Goal: Information Seeking & Learning: Learn about a topic

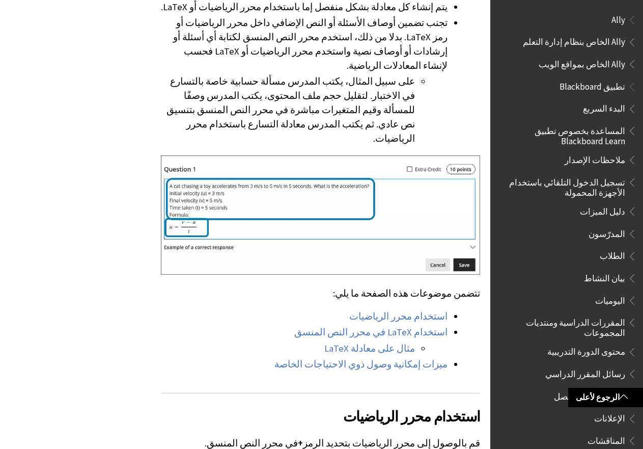
scroll to position [1579, 0]
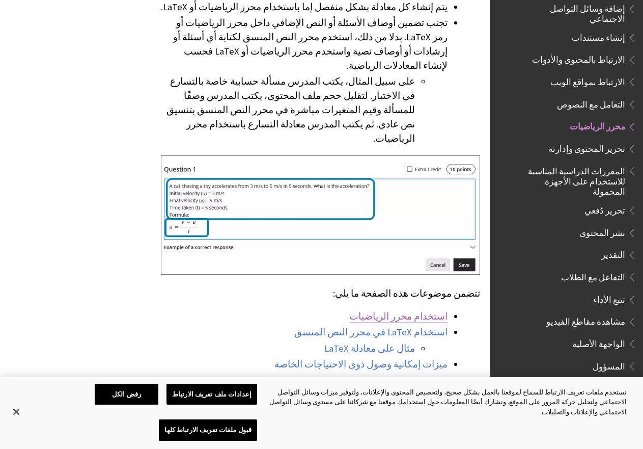
click at [413, 310] on link "استخدام محرر الرياضيات" at bounding box center [398, 316] width 98 height 12
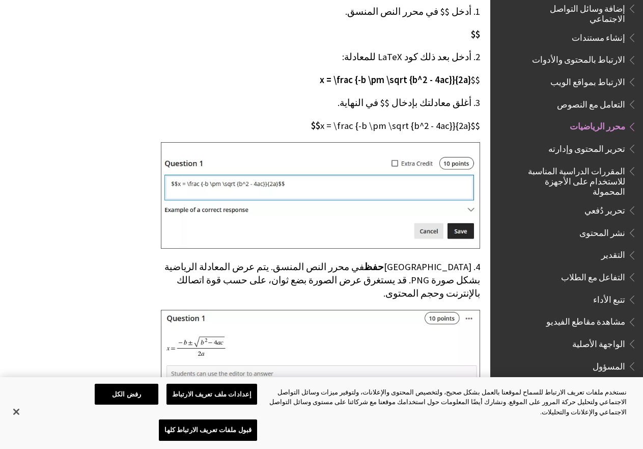
scroll to position [2826, 0]
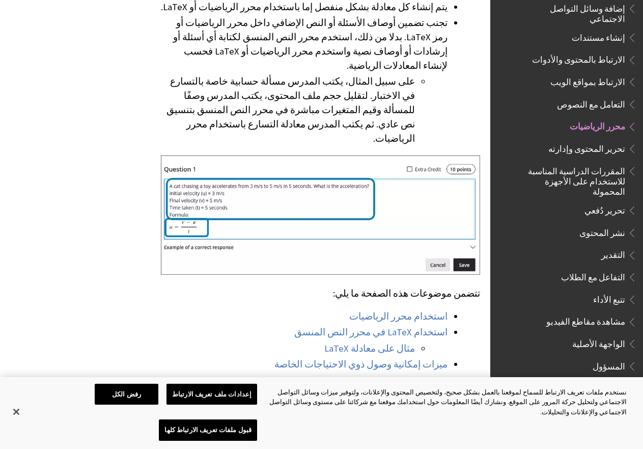
scroll to position [605, 0]
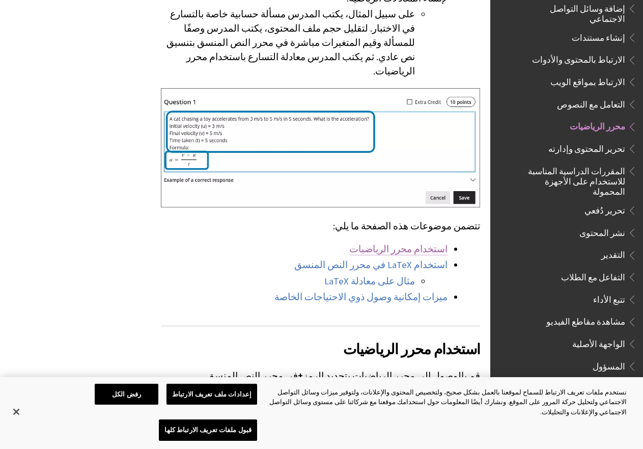
click at [415, 243] on link "استخدام محرر الرياضيات" at bounding box center [398, 249] width 98 height 12
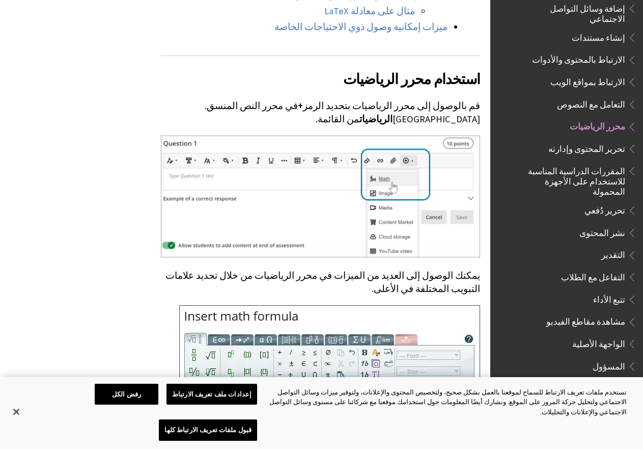
click at [409, 144] on img at bounding box center [320, 196] width 319 height 122
click at [408, 135] on img at bounding box center [320, 196] width 319 height 122
click at [313, 148] on img at bounding box center [320, 196] width 319 height 122
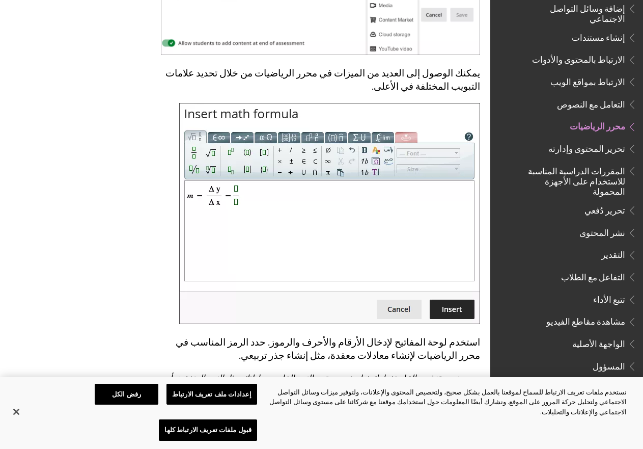
scroll to position [1346, 0]
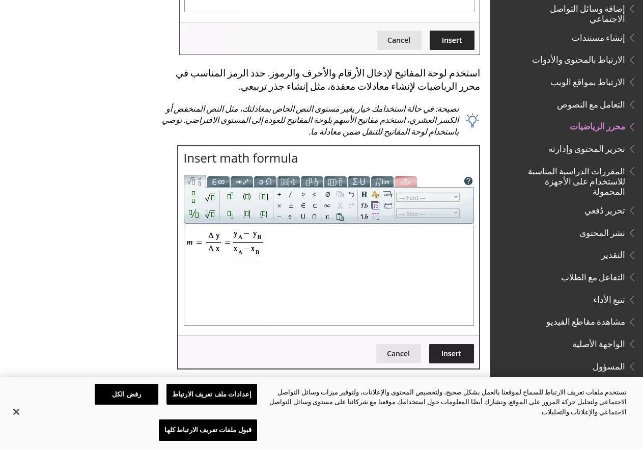
click at [602, 395] on link "الرجوع لأعلى" at bounding box center [605, 396] width 75 height 19
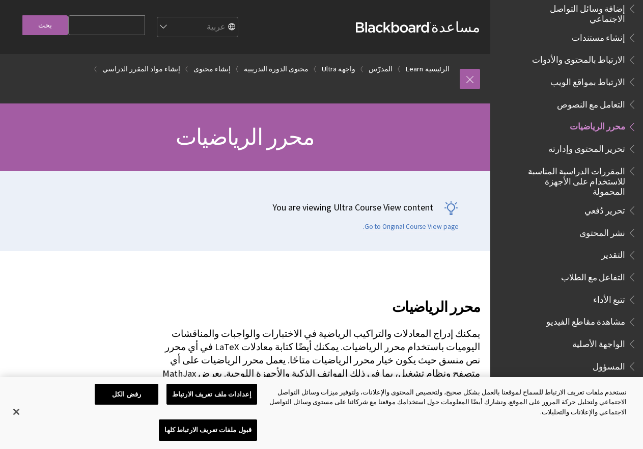
click at [126, 25] on input "Search Query" at bounding box center [106, 25] width 77 height 20
paste input "\frac{\pi .D^2}{4}"
type input "\frac{\pi .D^2}{4}"
click at [38, 20] on input "بحث" at bounding box center [45, 25] width 46 height 20
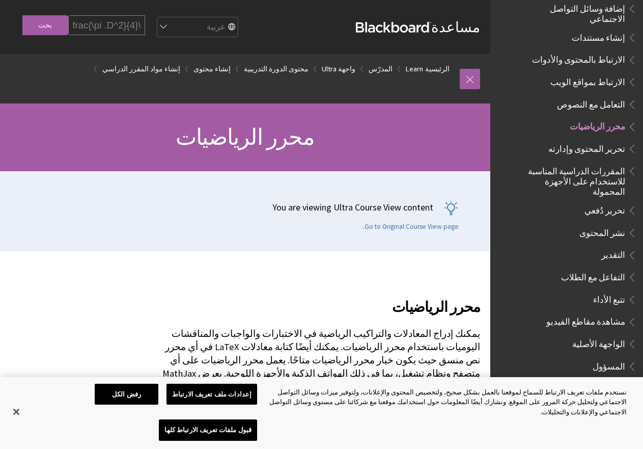
scroll to position [0, 0]
